Goal: Task Accomplishment & Management: Manage account settings

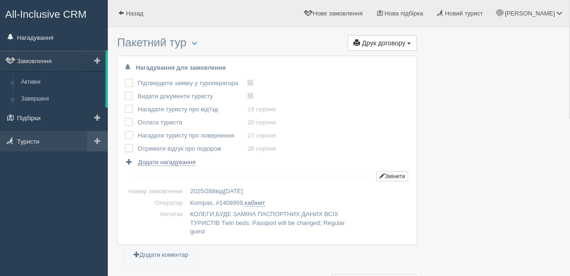
click at [96, 142] on span at bounding box center [97, 141] width 7 height 7
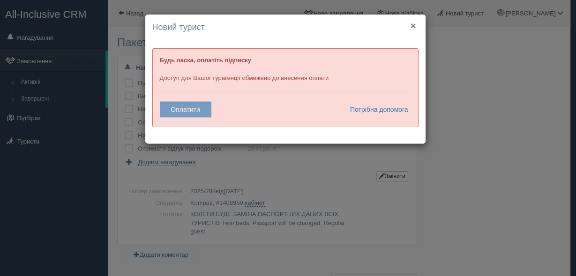
click at [414, 23] on button "×" at bounding box center [413, 26] width 6 height 10
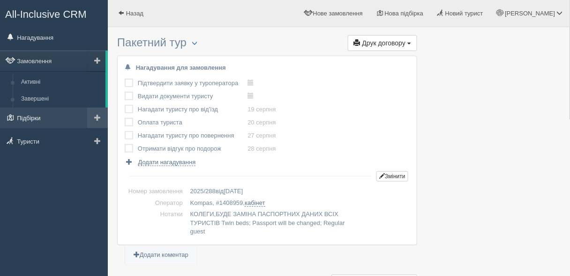
click at [37, 114] on link "Підбірки" at bounding box center [54, 118] width 108 height 21
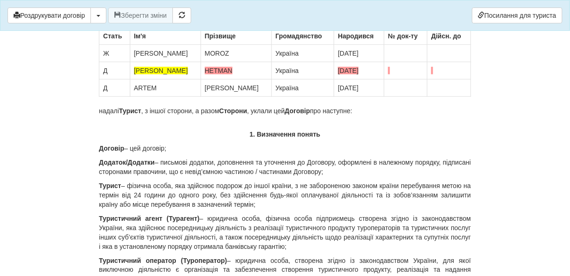
scroll to position [150, 0]
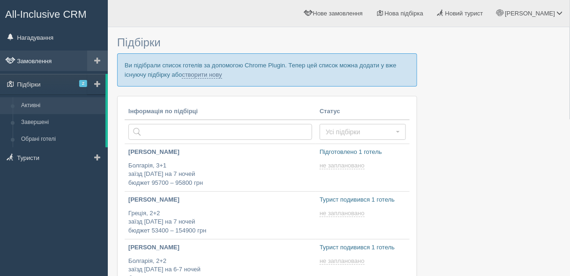
click at [17, 58] on link "Замовлення" at bounding box center [54, 61] width 108 height 21
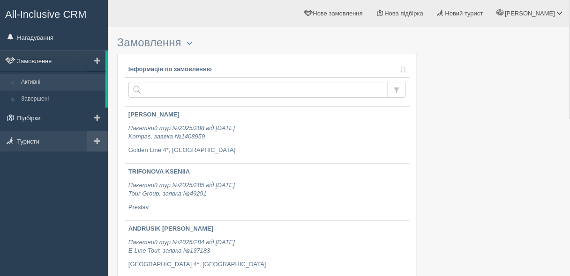
click at [102, 142] on link at bounding box center [97, 141] width 21 height 21
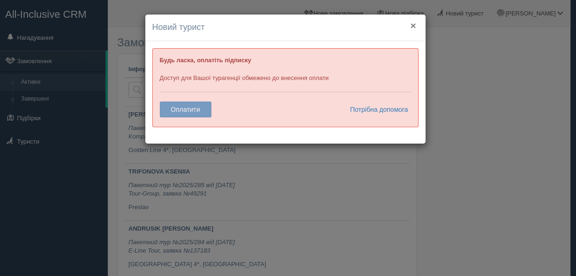
click at [413, 23] on button "×" at bounding box center [413, 26] width 6 height 10
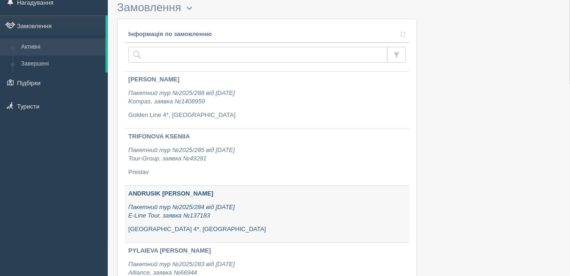
scroll to position [75, 0]
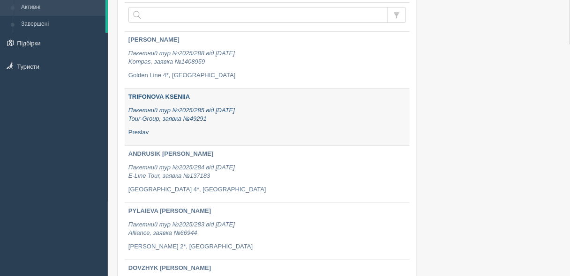
click at [251, 115] on p "Пакетний тур №2025/285 від 07.08.2025 Tour-Group, заявка №49291" at bounding box center [266, 114] width 277 height 17
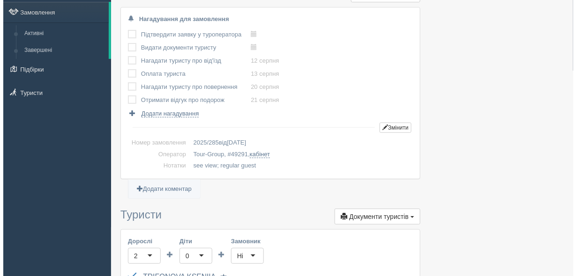
scroll to position [187, 0]
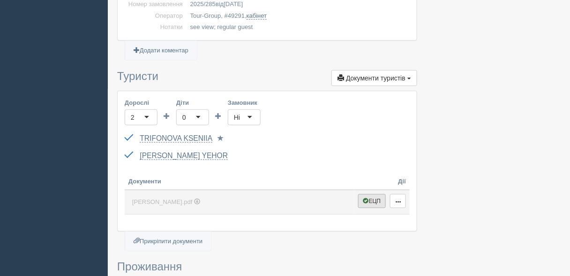
click at [370, 195] on button "ЕЦП" at bounding box center [372, 201] width 28 height 14
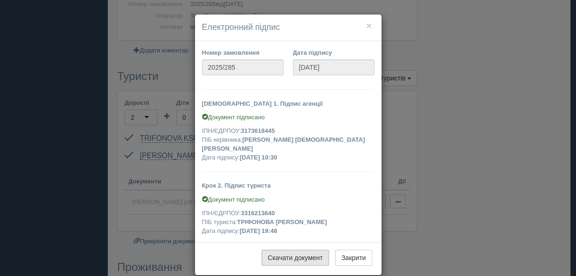
click at [300, 253] on link "Скачати документ" at bounding box center [294, 258] width 67 height 16
click at [366, 24] on button "×" at bounding box center [369, 26] width 6 height 10
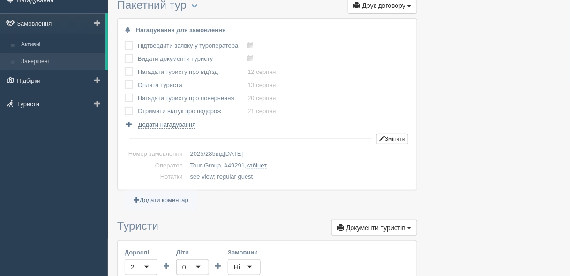
scroll to position [0, 0]
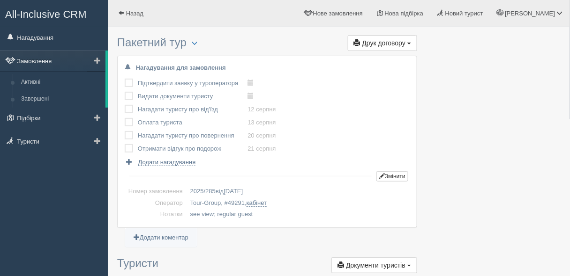
click at [24, 67] on link "Замовлення" at bounding box center [52, 61] width 105 height 21
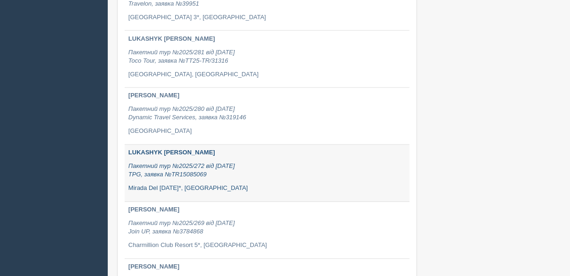
scroll to position [375, 0]
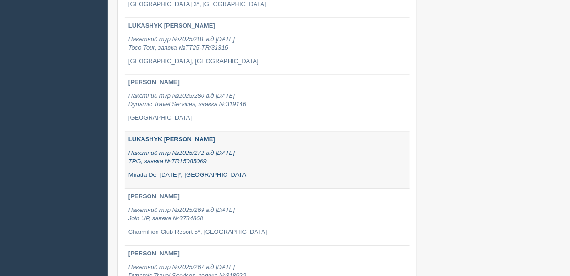
drag, startPoint x: 247, startPoint y: 168, endPoint x: 305, endPoint y: 147, distance: 61.8
click at [305, 147] on div "LUKASHYK [PERSON_NAME] Пакетний тур №2025/272 від [DATE] TPG, заявка №TR1508506…" at bounding box center [266, 158] width 277 height 44
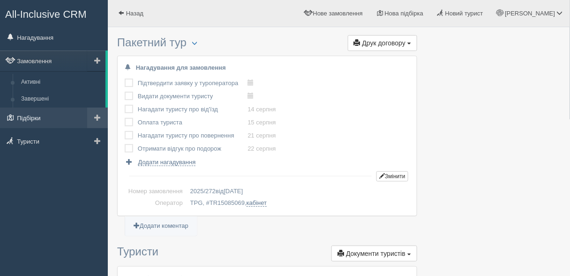
click at [26, 112] on link "Підбірки" at bounding box center [54, 118] width 108 height 21
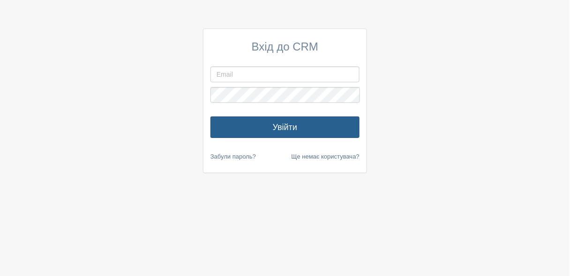
type input "[PERSON_NAME][EMAIL_ADDRESS][PERSON_NAME][DOMAIN_NAME]"
click at [320, 126] on button "Увійти" at bounding box center [284, 128] width 149 height 22
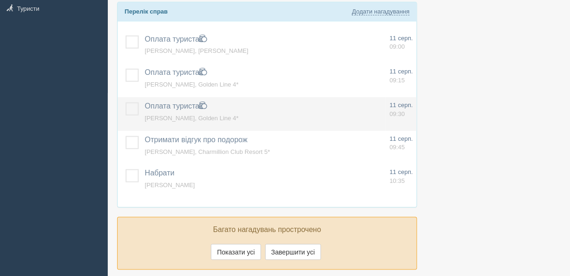
scroll to position [187, 0]
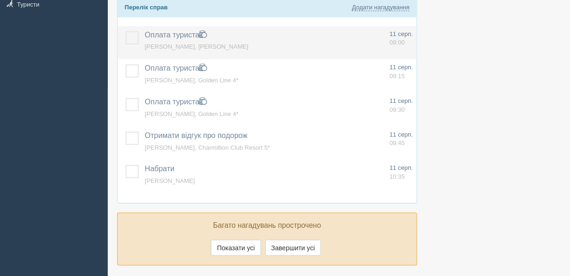
click at [151, 43] on span "Ніна, Dolce Vita" at bounding box center [197, 46] width 104 height 7
click at [126, 31] on label at bounding box center [126, 31] width 0 height 0
click at [0, 0] on input "checkbox" at bounding box center [0, 0] width 0 height 0
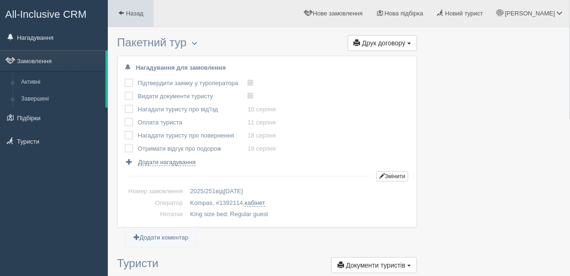
click at [129, 5] on link "Назад" at bounding box center [131, 13] width 46 height 27
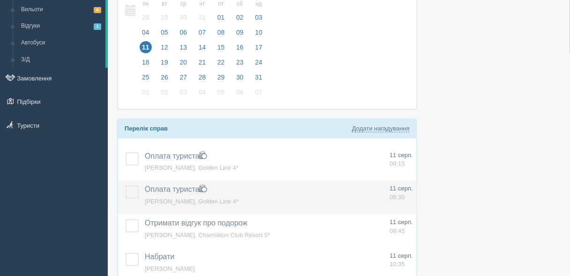
scroll to position [75, 0]
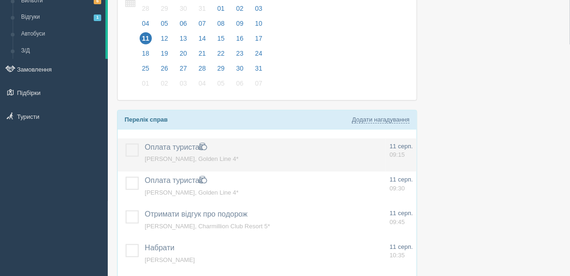
click at [126, 144] on label at bounding box center [126, 144] width 0 height 0
click at [0, 0] on input "checkbox" at bounding box center [0, 0] width 0 height 0
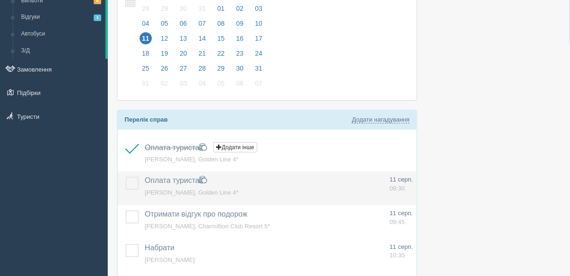
click at [126, 177] on label at bounding box center [126, 177] width 0 height 0
click at [0, 0] on input "checkbox" at bounding box center [0, 0] width 0 height 0
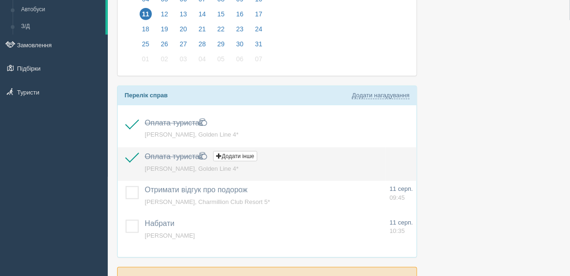
scroll to position [112, 0]
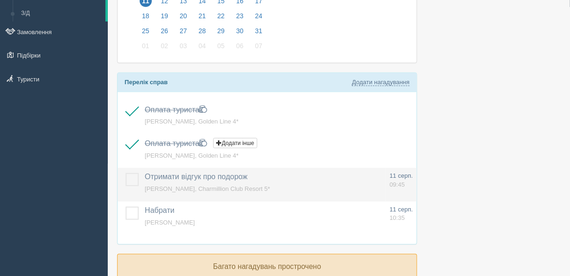
click at [126, 173] on label at bounding box center [126, 173] width 0 height 0
click at [0, 0] on input "checkbox" at bounding box center [0, 0] width 0 height 0
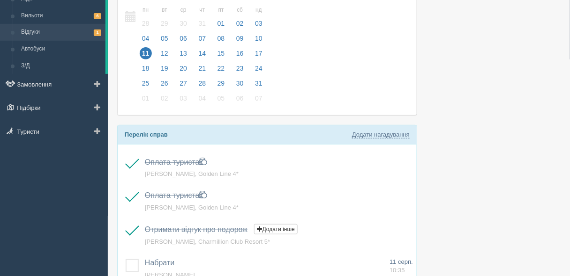
scroll to position [0, 0]
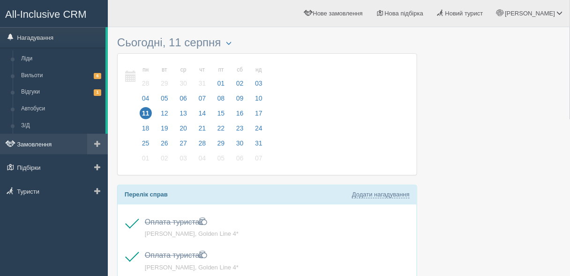
click at [23, 149] on link "Замовлення" at bounding box center [54, 144] width 108 height 21
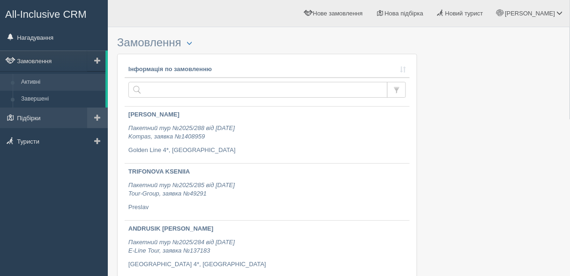
click at [97, 114] on span at bounding box center [97, 117] width 7 height 7
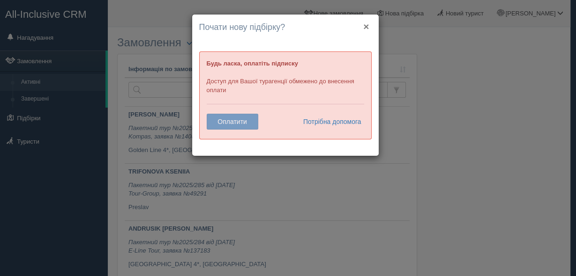
click at [365, 24] on button "×" at bounding box center [366, 27] width 6 height 10
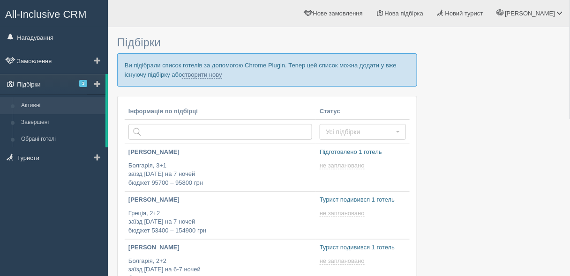
click at [81, 83] on span "3" at bounding box center [83, 83] width 8 height 7
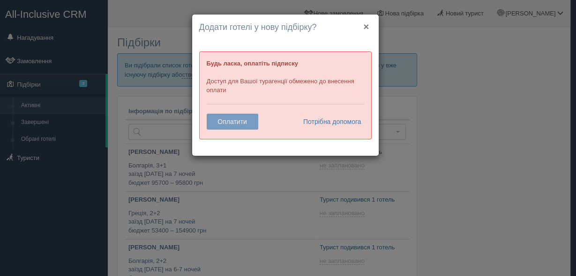
click at [367, 26] on button "×" at bounding box center [366, 27] width 6 height 10
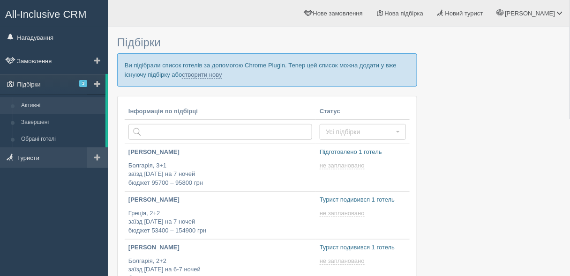
click at [93, 157] on link at bounding box center [97, 158] width 21 height 21
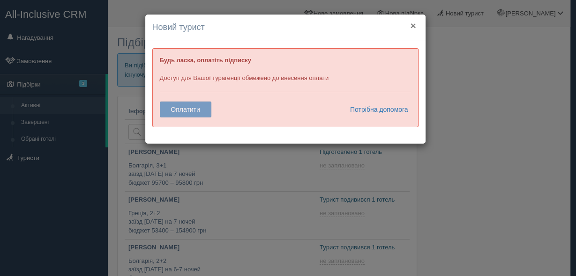
click at [411, 24] on button "×" at bounding box center [413, 26] width 6 height 10
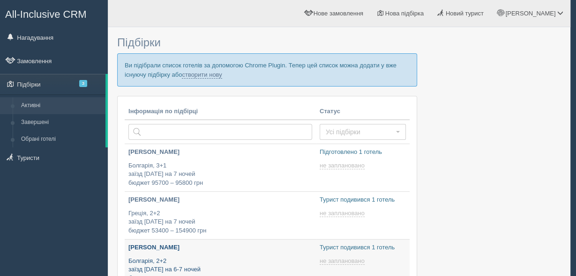
type input "[DATE] 19:00"
type input "[DATE] 21:10"
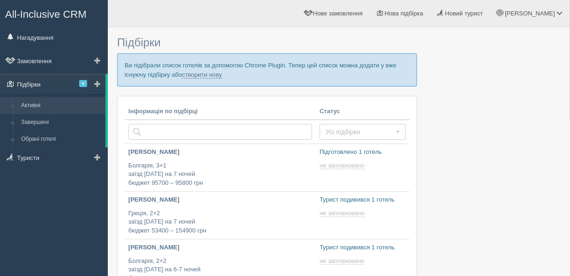
click at [83, 84] on span "6" at bounding box center [83, 83] width 8 height 7
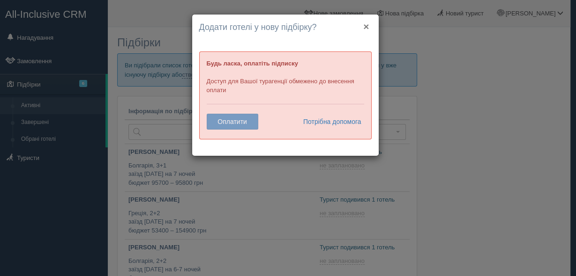
click at [364, 25] on button "×" at bounding box center [366, 27] width 6 height 10
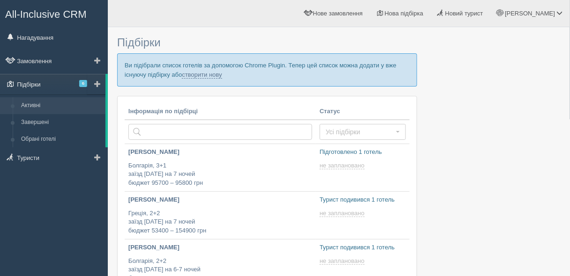
click at [82, 86] on span "6" at bounding box center [83, 83] width 8 height 7
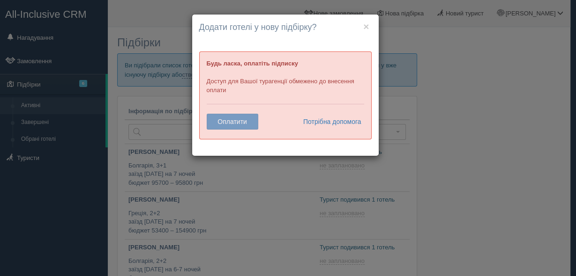
click at [370, 23] on h4 "Додати готелі у нову підбірку?" at bounding box center [285, 28] width 172 height 12
click at [368, 24] on button "×" at bounding box center [366, 27] width 6 height 10
